Goal: Task Accomplishment & Management: Manage account settings

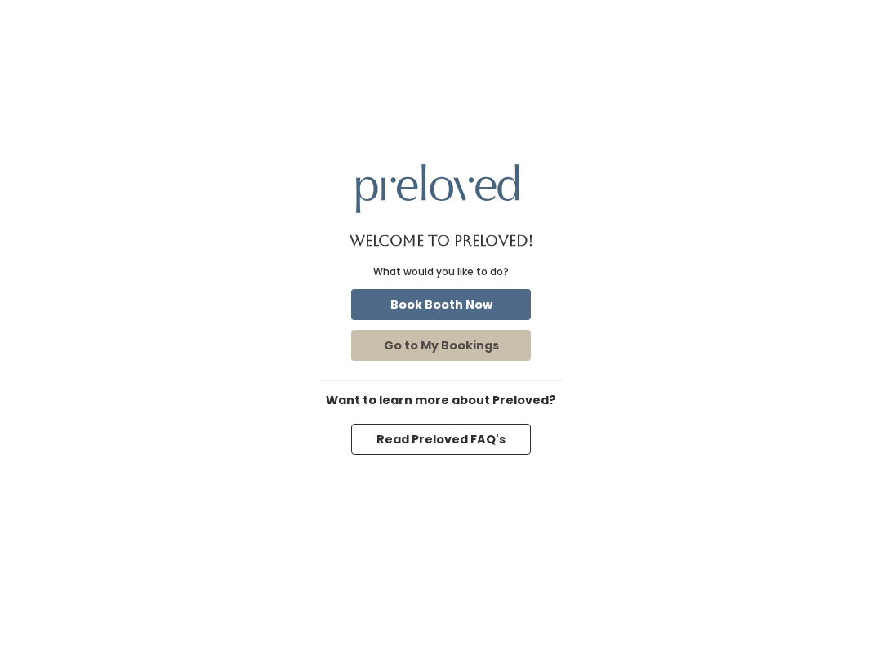
click at [458, 275] on div "What would you like to do?" at bounding box center [441, 272] width 136 height 15
click at [457, 299] on button "Book Booth Now" at bounding box center [441, 304] width 180 height 31
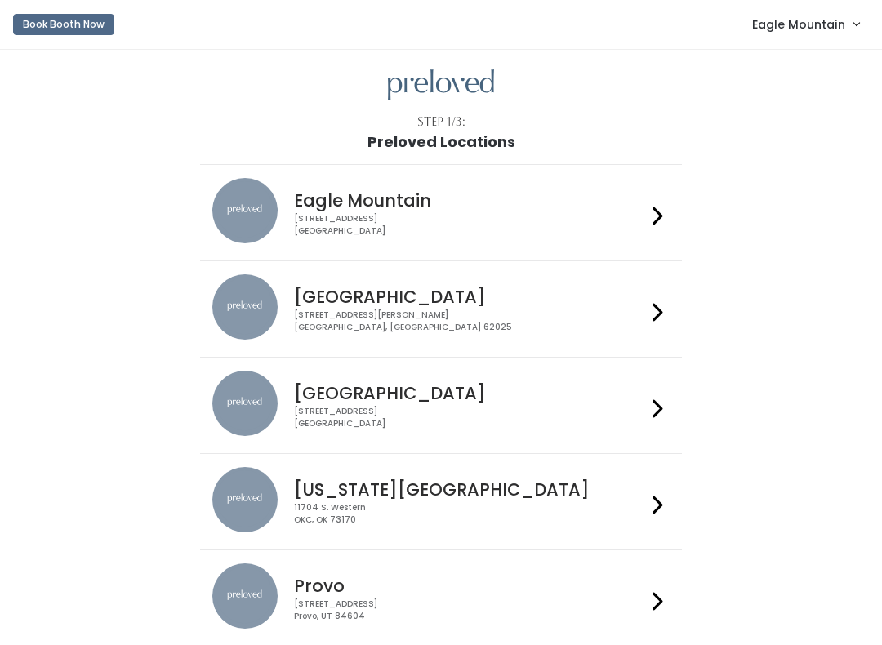
click at [823, 18] on span "Eagle Mountain" at bounding box center [798, 25] width 93 height 18
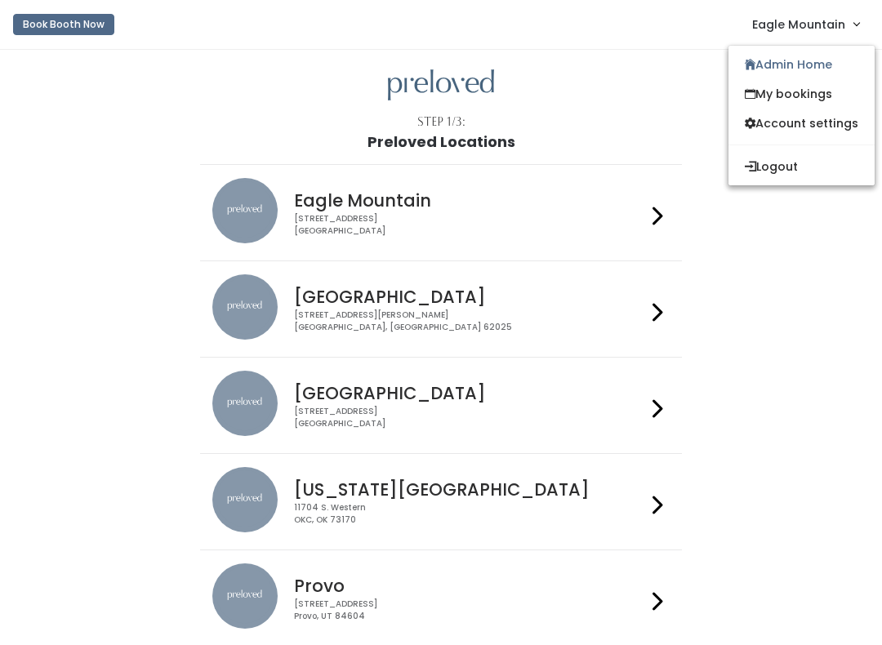
click at [789, 56] on link "Admin Home" at bounding box center [801, 64] width 146 height 29
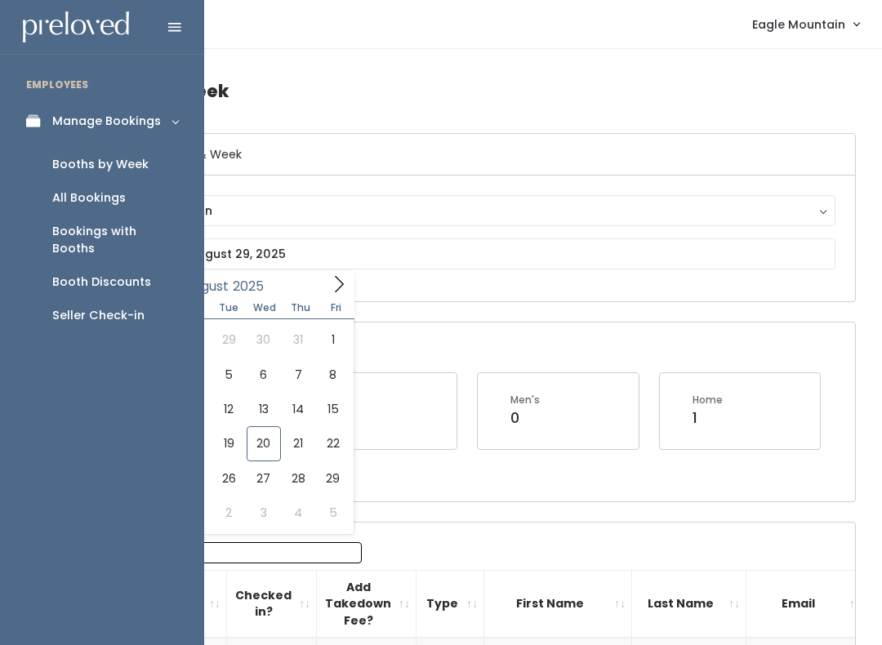
click at [101, 274] on div "Booth Discounts" at bounding box center [101, 282] width 99 height 17
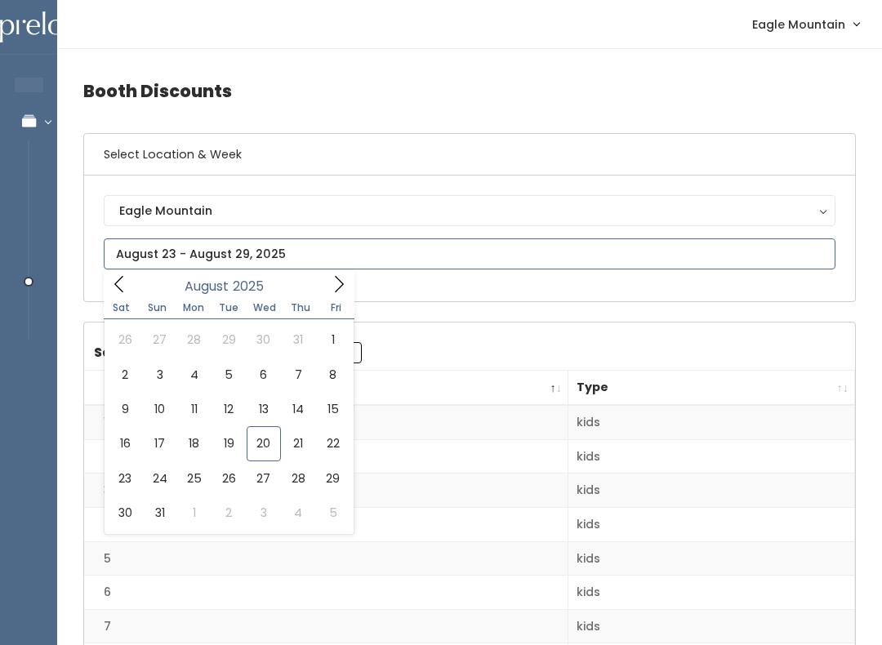
type input "August 16 to August 22"
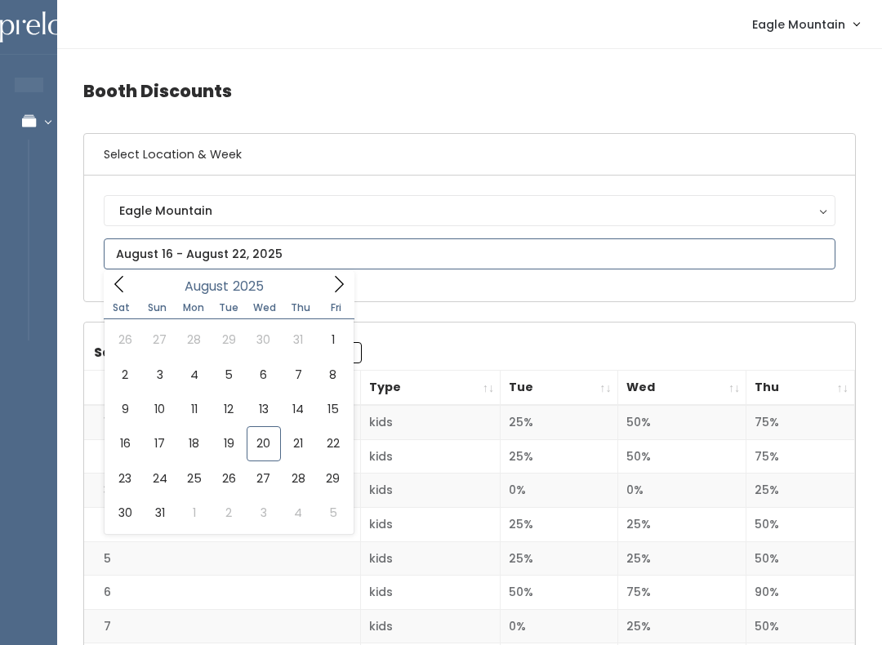
type input "[DATE] to [DATE]"
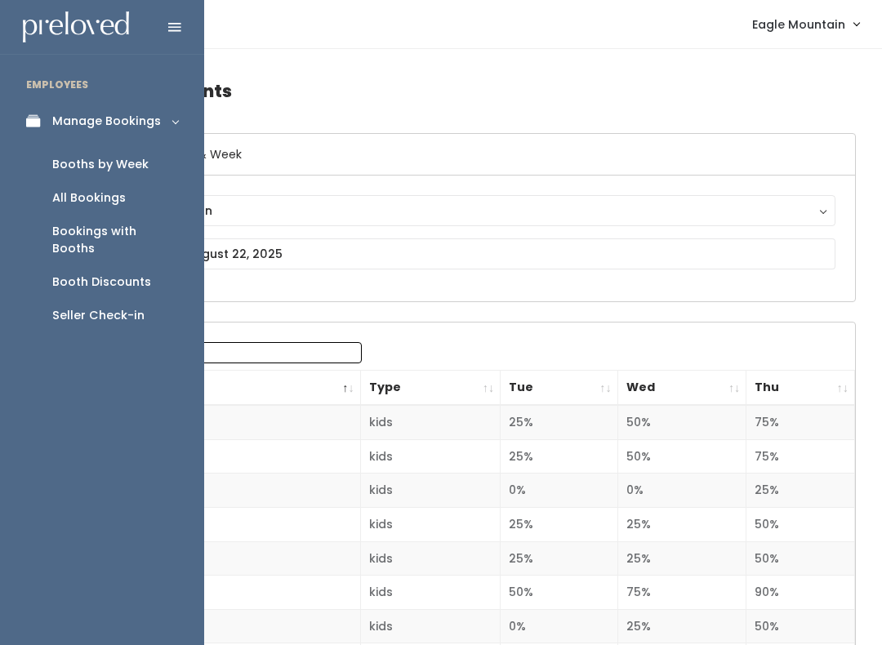
click at [42, 122] on icon at bounding box center [37, 121] width 23 height 14
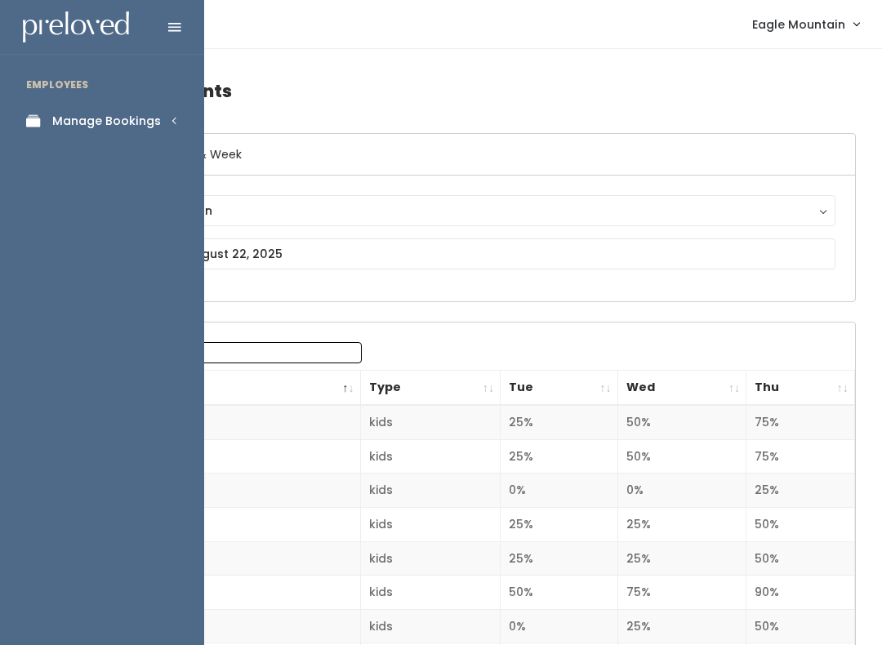
click at [127, 122] on div "Manage Bookings" at bounding box center [106, 121] width 109 height 17
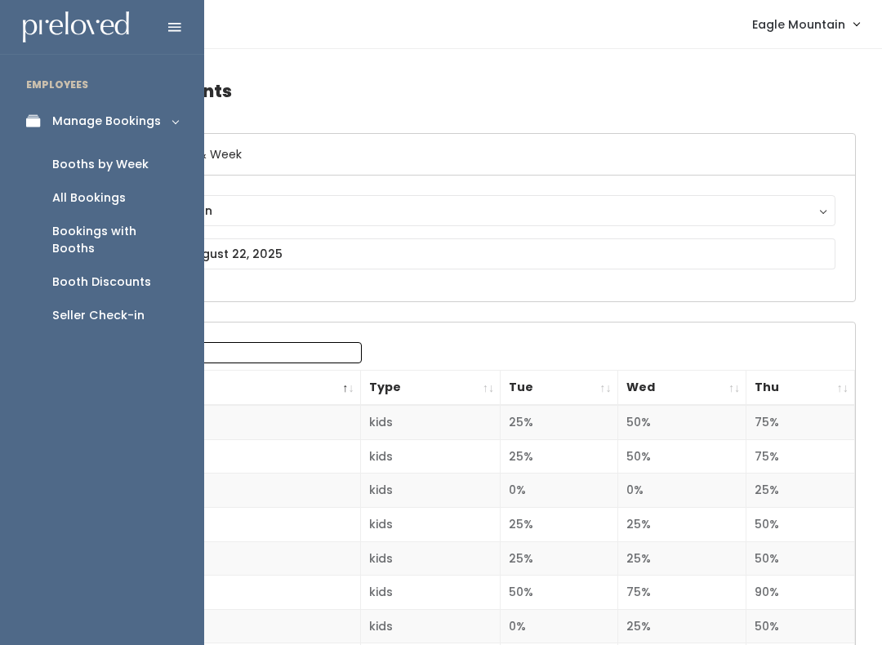
click at [115, 167] on div "Booths by Week" at bounding box center [100, 164] width 96 height 17
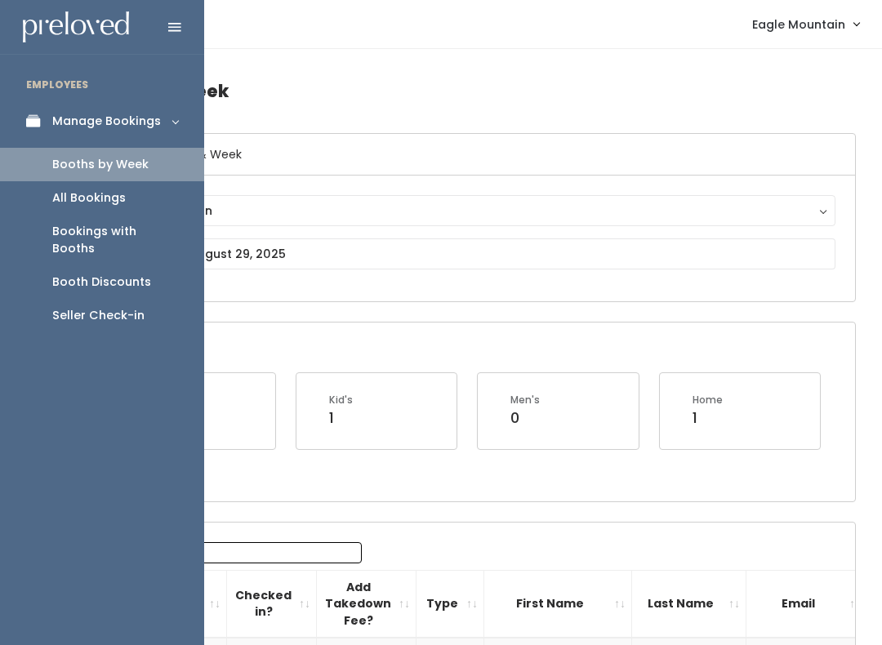
click at [125, 207] on link "All Bookings" at bounding box center [102, 197] width 204 height 33
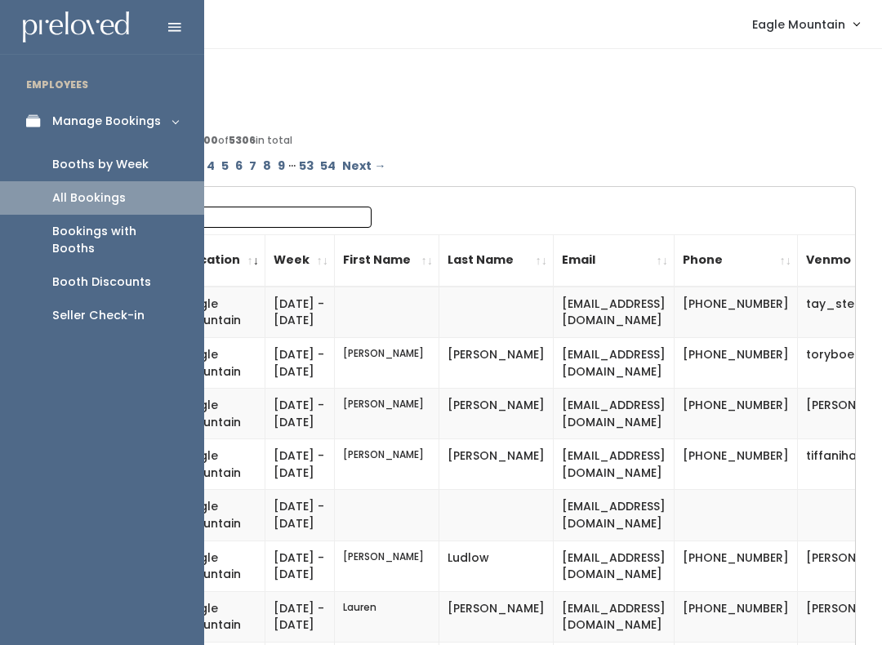
click at [87, 228] on div "Bookings with Booths" at bounding box center [115, 240] width 126 height 34
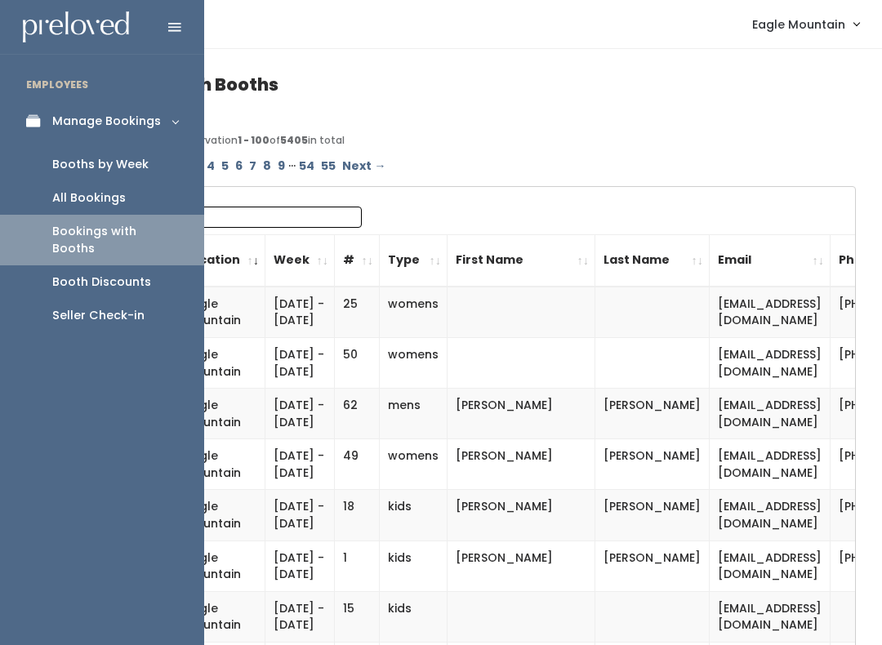
click at [109, 274] on div "Booth Discounts" at bounding box center [101, 282] width 99 height 17
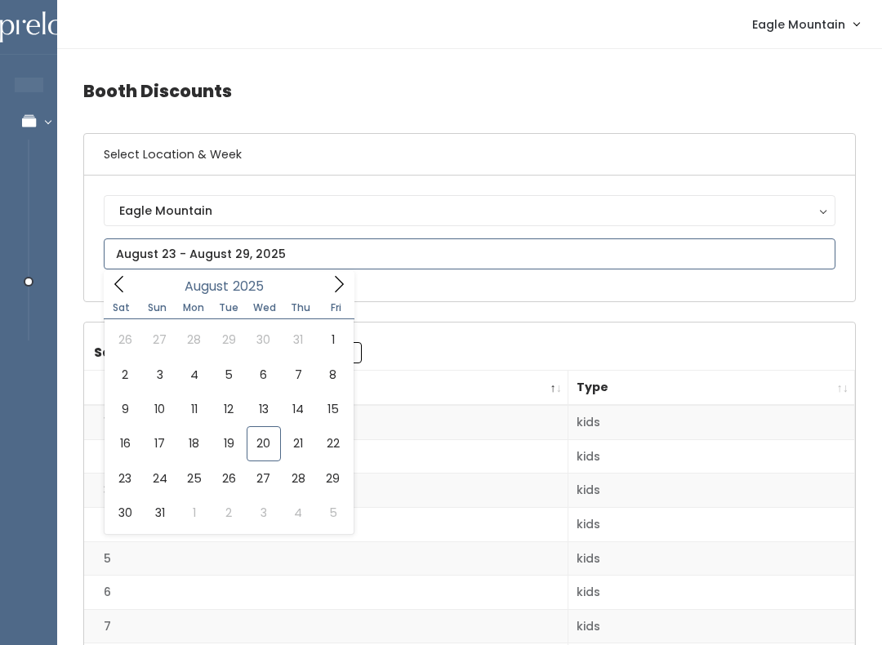
type input "August 16 to August 22"
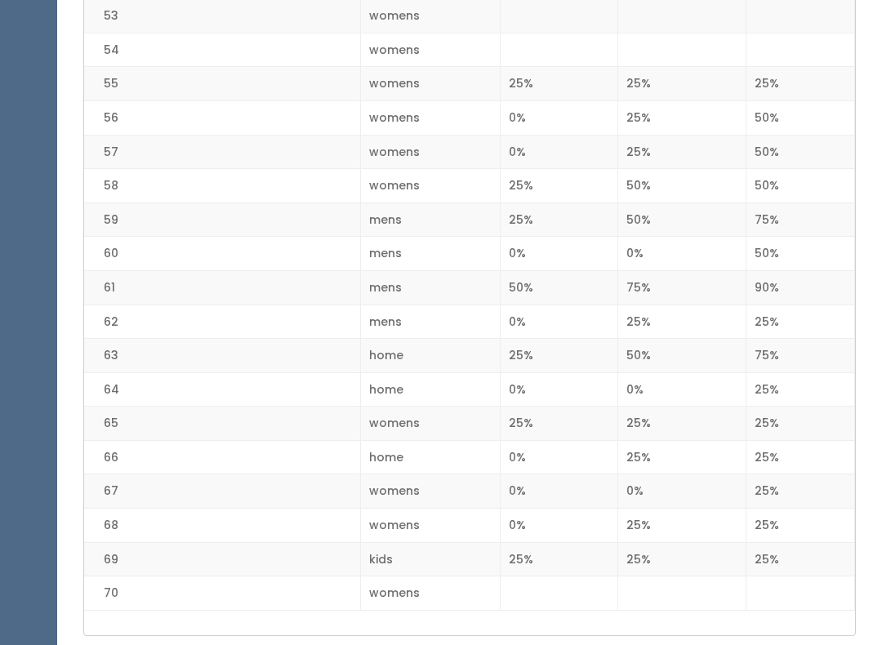
scroll to position [2227, 0]
